Goal: Task Accomplishment & Management: Use online tool/utility

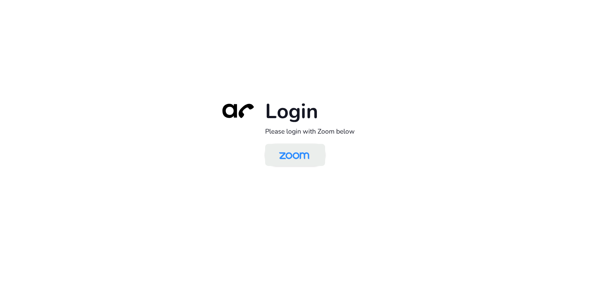
click at [278, 149] on img at bounding box center [294, 155] width 44 height 21
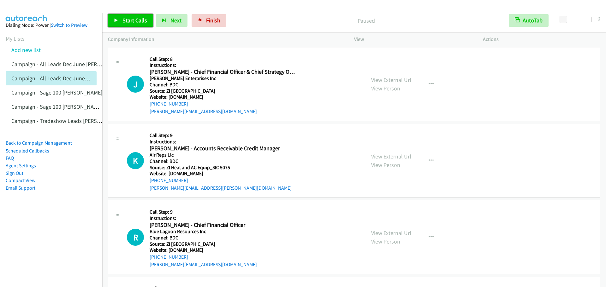
click at [125, 24] on span "Start Calls" at bounding box center [134, 20] width 25 height 7
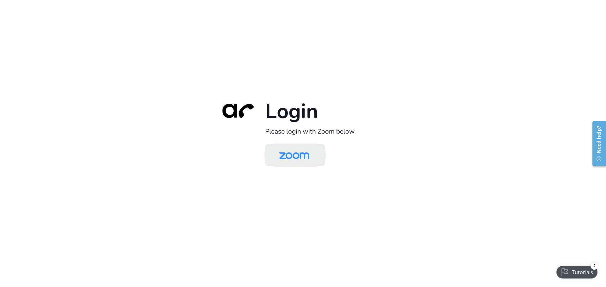
click at [288, 157] on img at bounding box center [294, 155] width 44 height 21
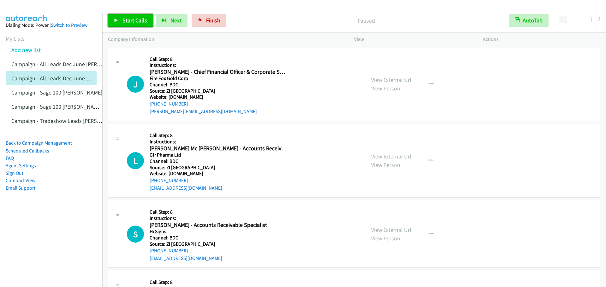
click at [133, 22] on span "Start Calls" at bounding box center [134, 20] width 25 height 7
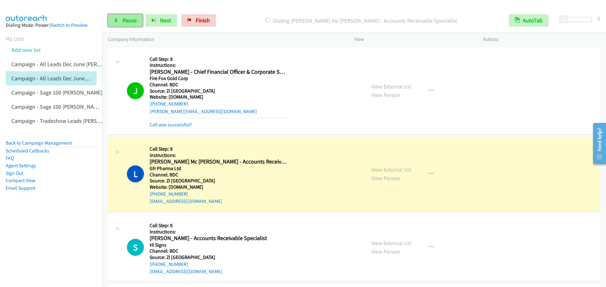
click at [125, 22] on span "Pause" at bounding box center [129, 20] width 14 height 7
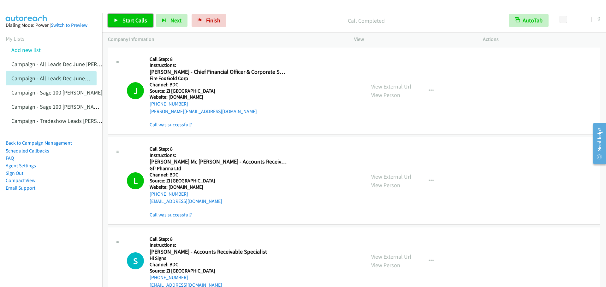
click at [131, 18] on span "Start Calls" at bounding box center [134, 20] width 25 height 7
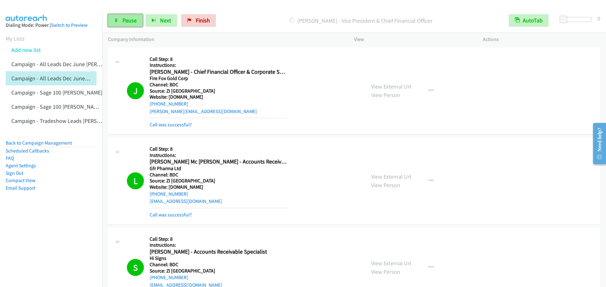
click at [133, 20] on span "Pause" at bounding box center [129, 20] width 14 height 7
click at [131, 26] on link "Start Calls" at bounding box center [130, 20] width 45 height 13
drag, startPoint x: 136, startPoint y: 22, endPoint x: 141, endPoint y: 2, distance: 20.7
click at [136, 22] on link "Pause" at bounding box center [125, 20] width 35 height 13
click at [129, 24] on span "Start Calls" at bounding box center [134, 20] width 25 height 7
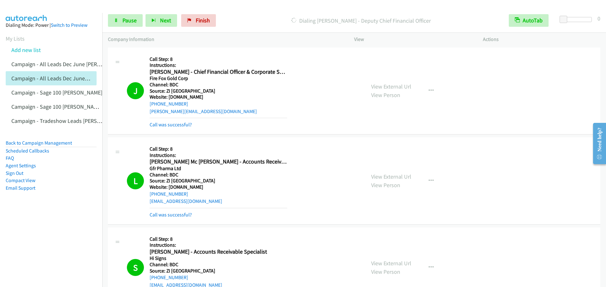
click at [108, 14] on link "Start Calls" at bounding box center [114, 17] width 12 height 7
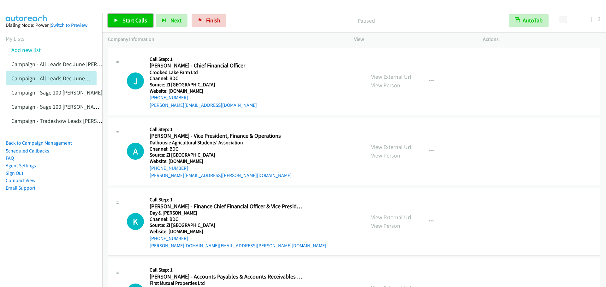
click at [123, 18] on span "Start Calls" at bounding box center [134, 20] width 25 height 7
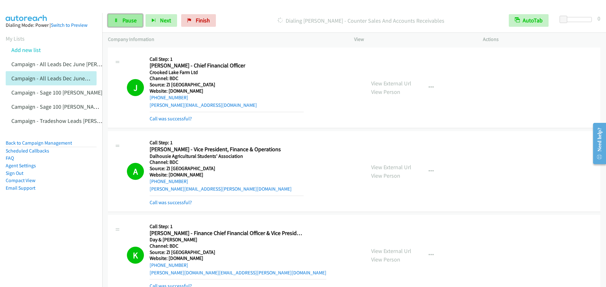
click at [129, 17] on span "Pause" at bounding box center [129, 20] width 14 height 7
click at [124, 19] on span "Start Calls" at bounding box center [134, 20] width 25 height 7
drag, startPoint x: 117, startPoint y: 25, endPoint x: 123, endPoint y: 4, distance: 21.2
click at [117, 25] on link "Pause" at bounding box center [125, 20] width 35 height 13
click at [131, 19] on span "Start Calls" at bounding box center [134, 20] width 25 height 7
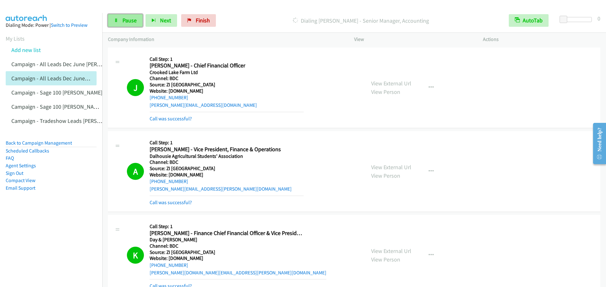
click at [130, 25] on link "Pause" at bounding box center [125, 20] width 35 height 13
click at [120, 23] on link "Start Calls" at bounding box center [130, 20] width 45 height 13
click at [121, 18] on link "Pause" at bounding box center [125, 20] width 35 height 13
click at [121, 18] on link "Start Calls" at bounding box center [130, 20] width 45 height 13
click at [124, 16] on link "Pause" at bounding box center [125, 20] width 35 height 13
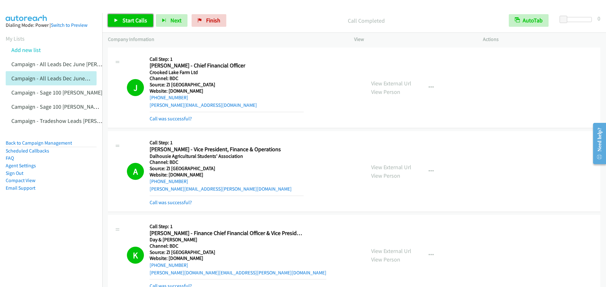
click at [142, 24] on link "Start Calls" at bounding box center [130, 20] width 45 height 13
click at [125, 14] on div "Start Calls Pause Next Finish [PERSON_NAME] - Vice President, Finance AutoTab A…" at bounding box center [353, 21] width 503 height 24
click at [128, 19] on span "Pause" at bounding box center [129, 20] width 14 height 7
click at [123, 19] on span "Start Calls" at bounding box center [134, 20] width 25 height 7
click at [130, 24] on span "Pause" at bounding box center [129, 20] width 14 height 7
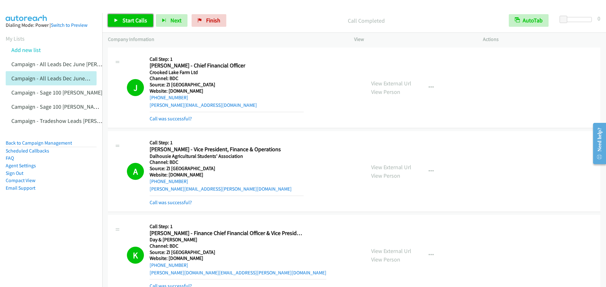
click at [126, 23] on span "Start Calls" at bounding box center [134, 20] width 25 height 7
click at [122, 20] on link "Pause" at bounding box center [125, 20] width 35 height 13
